Goal: Find specific page/section: Find specific page/section

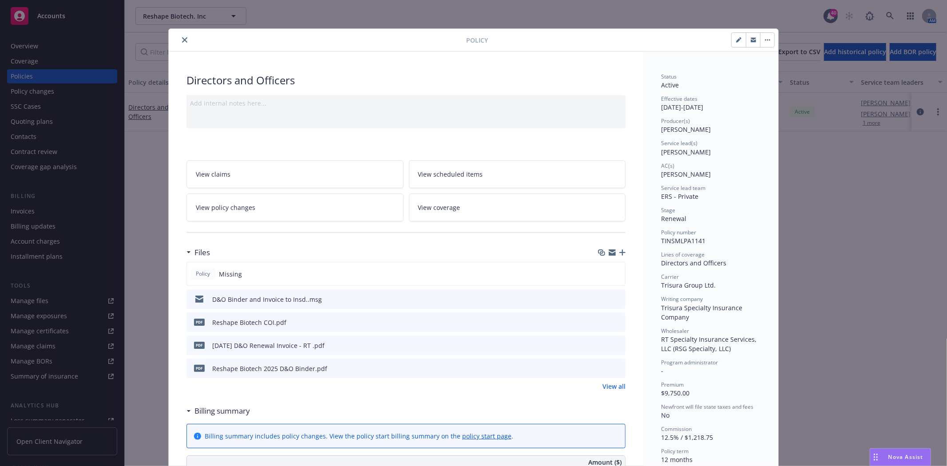
click at [182, 39] on icon "close" at bounding box center [184, 39] width 5 height 5
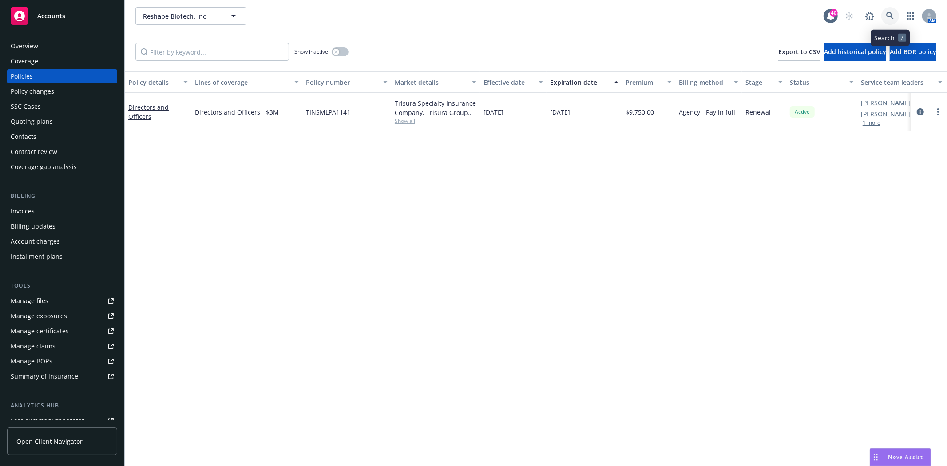
click at [891, 16] on icon at bounding box center [890, 16] width 8 height 8
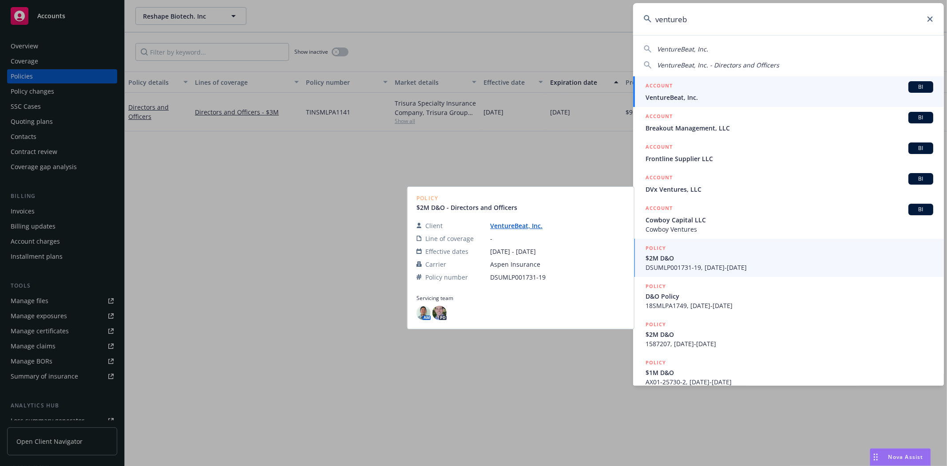
type input "ventureb"
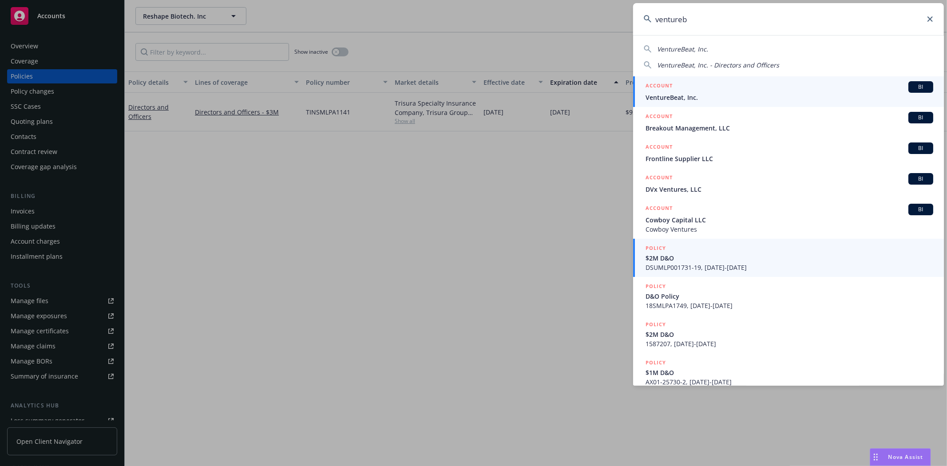
click at [685, 99] on span "VentureBeat, Inc." at bounding box center [789, 97] width 288 height 9
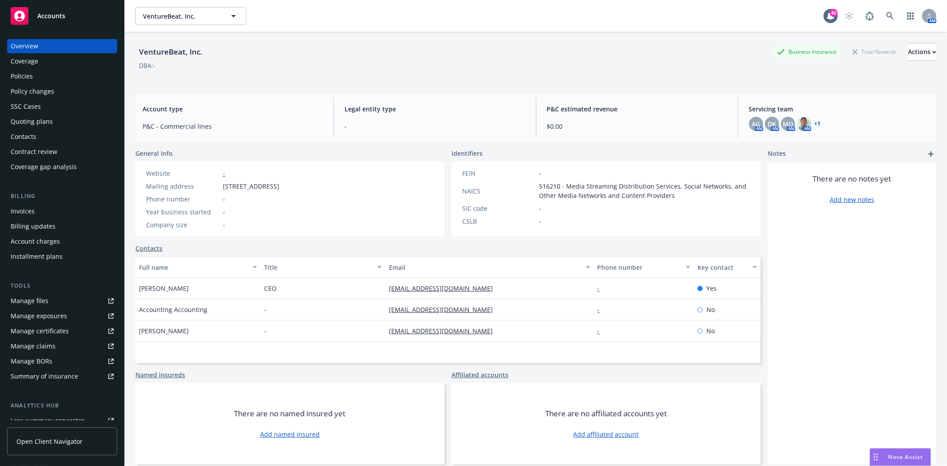
click at [24, 77] on div "Policies" at bounding box center [22, 76] width 22 height 14
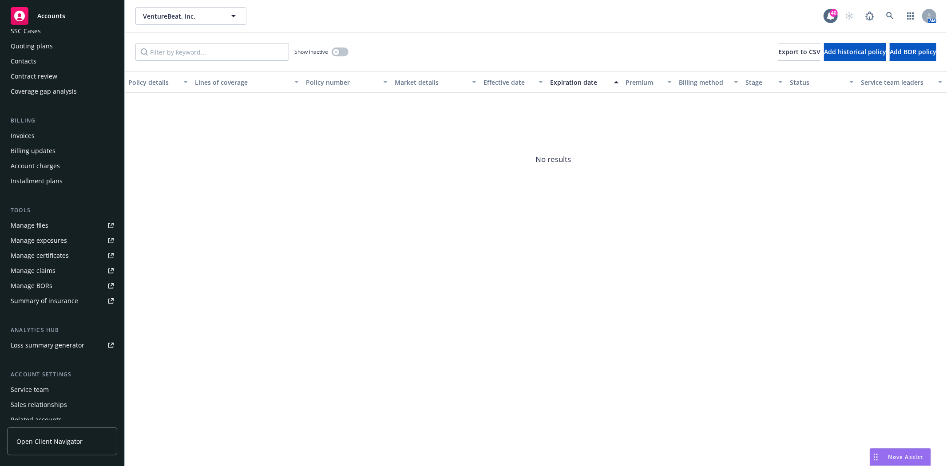
scroll to position [99, 0]
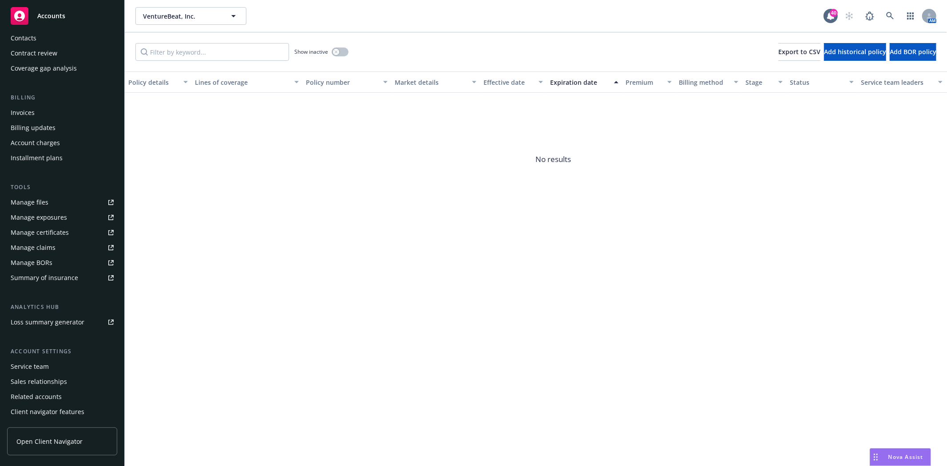
click at [27, 118] on div "Invoices" at bounding box center [23, 113] width 24 height 14
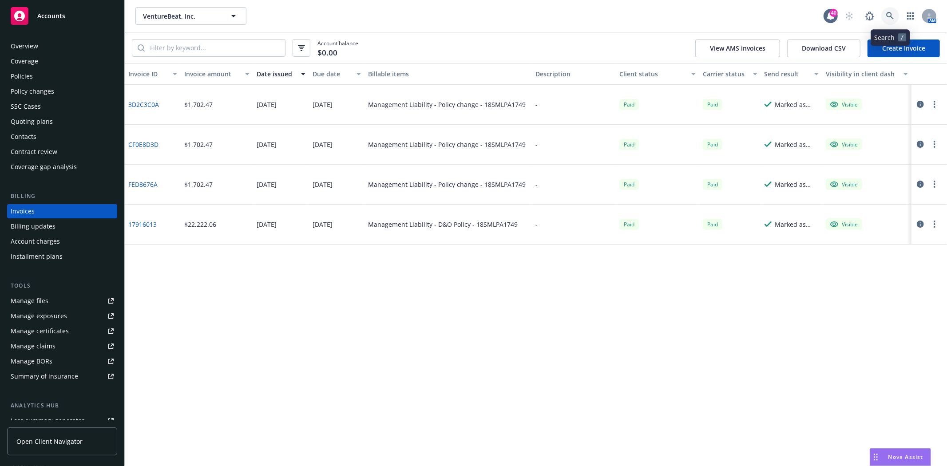
click at [886, 16] on icon at bounding box center [890, 16] width 8 height 8
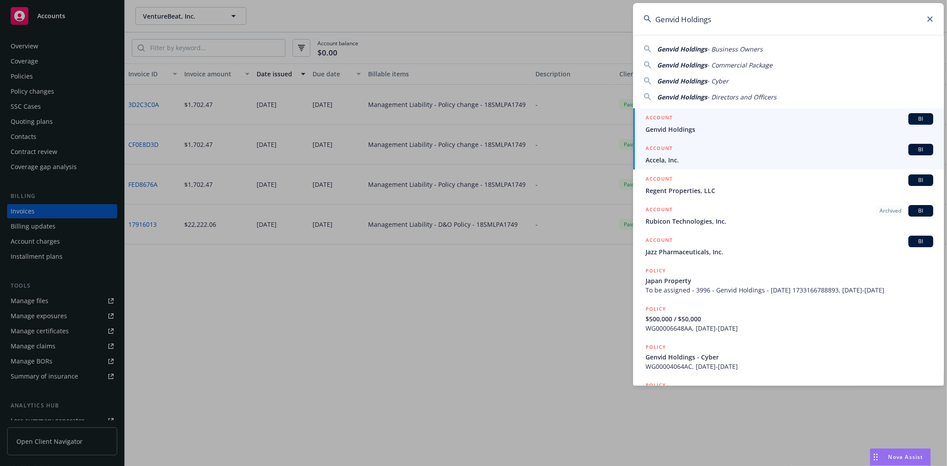
type input "Genvid Holdings"
click at [675, 123] on div "ACCOUNT BI" at bounding box center [789, 119] width 288 height 12
